Goal: Obtain resource: Download file/media

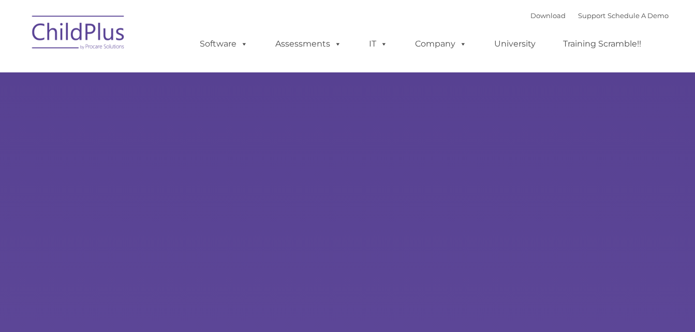
type input ""
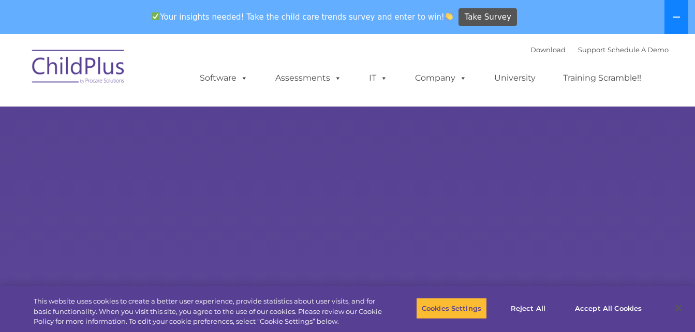
select select "MEDIUM"
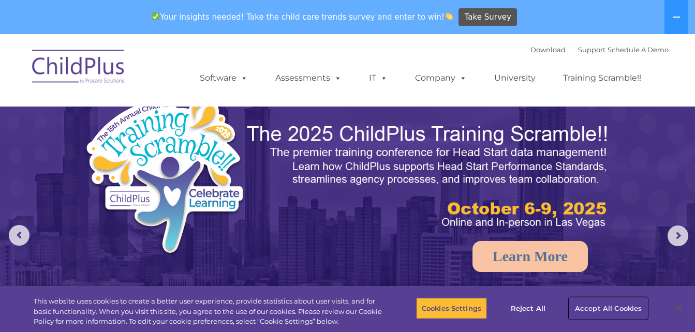
click at [633, 306] on button "Accept All Cookies" at bounding box center [608, 309] width 78 height 22
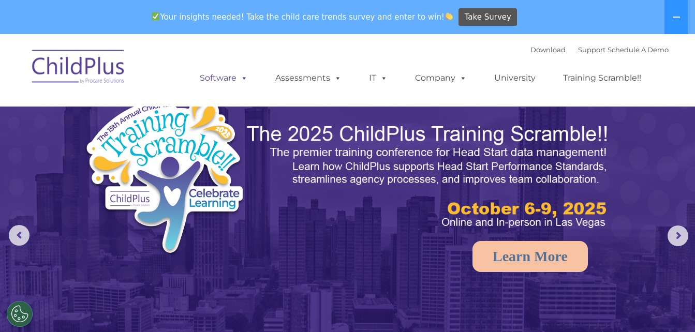
click at [211, 77] on link "Software" at bounding box center [223, 78] width 69 height 21
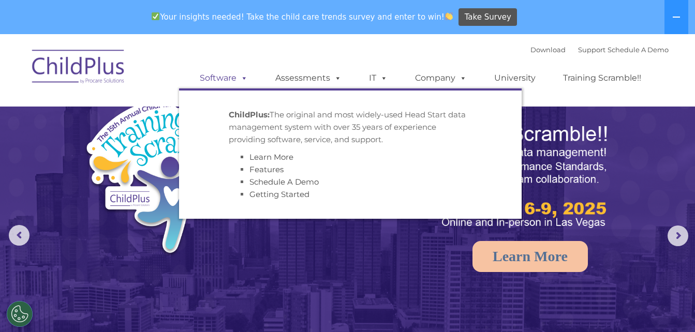
click at [211, 77] on link "Software" at bounding box center [223, 78] width 69 height 21
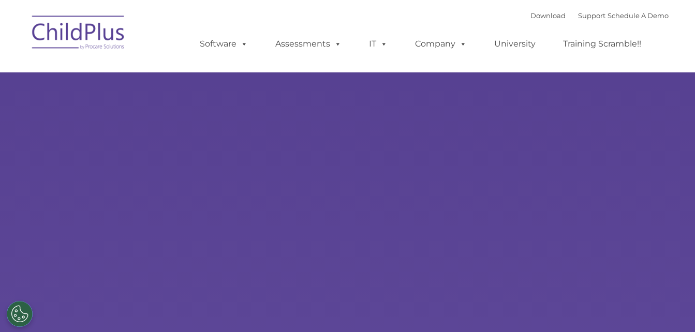
select select "MEDIUM"
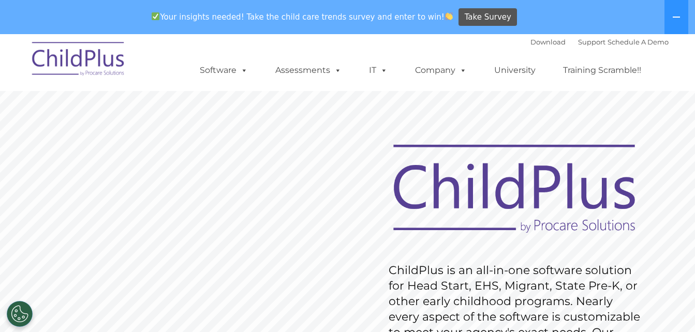
click at [537, 12] on div "Your insights needed! Take the child care trends survey and enter to win! Take …" at bounding box center [333, 18] width 666 height 34
click at [539, 43] on link "Download" at bounding box center [547, 42] width 35 height 8
click at [544, 41] on link "Download" at bounding box center [547, 42] width 35 height 8
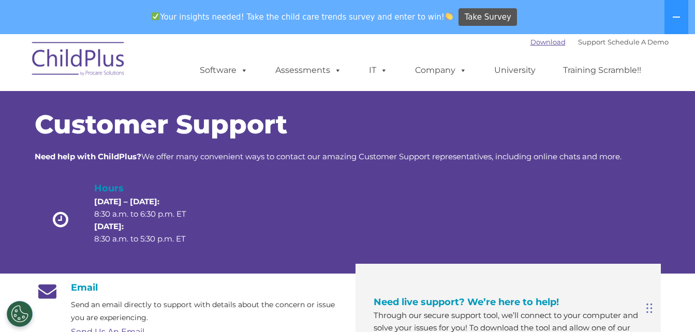
click at [530, 43] on link "Download" at bounding box center [547, 42] width 35 height 8
